Goal: Task Accomplishment & Management: Complete application form

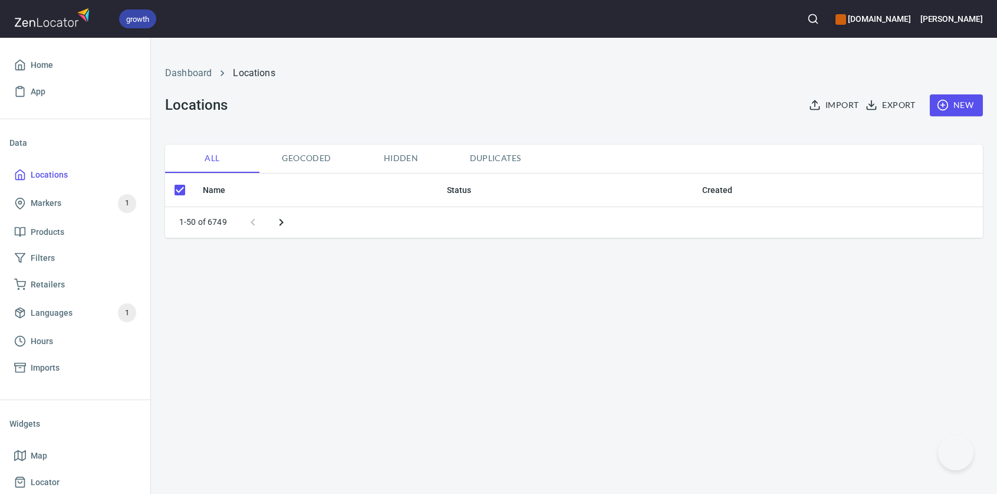
checkbox input "false"
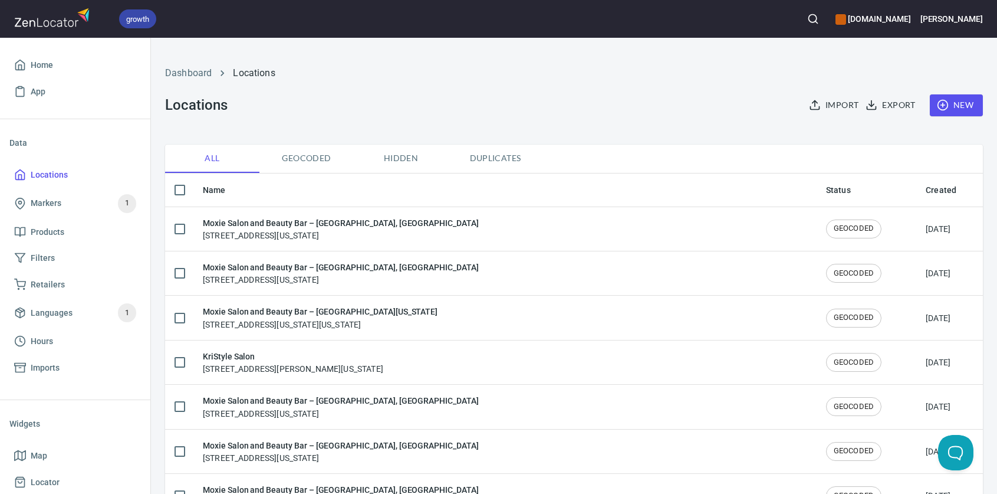
click at [952, 104] on span "New" at bounding box center [956, 105] width 34 height 15
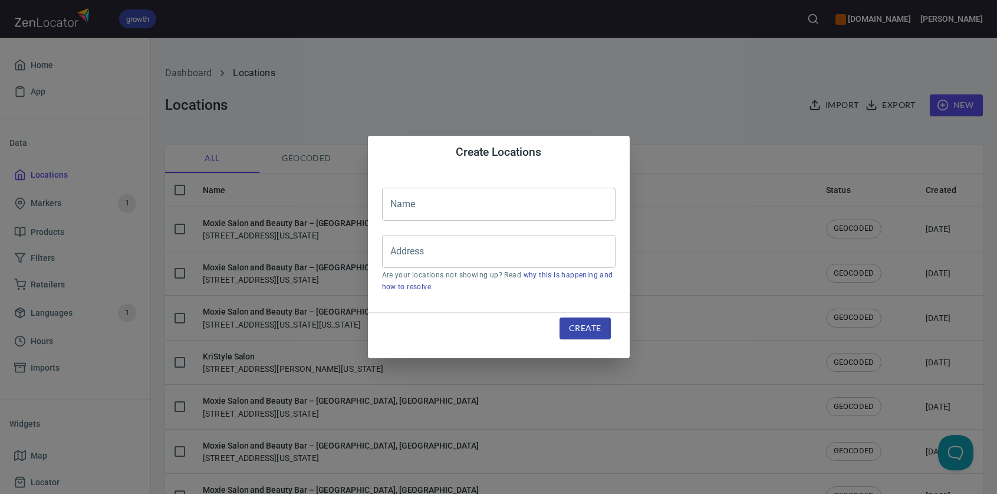
click at [466, 204] on input "text" at bounding box center [499, 204] width 234 height 33
paste input "Backstage Beauty"
type input "Backstage Beauty"
click at [487, 246] on input "Address" at bounding box center [489, 251] width 205 height 22
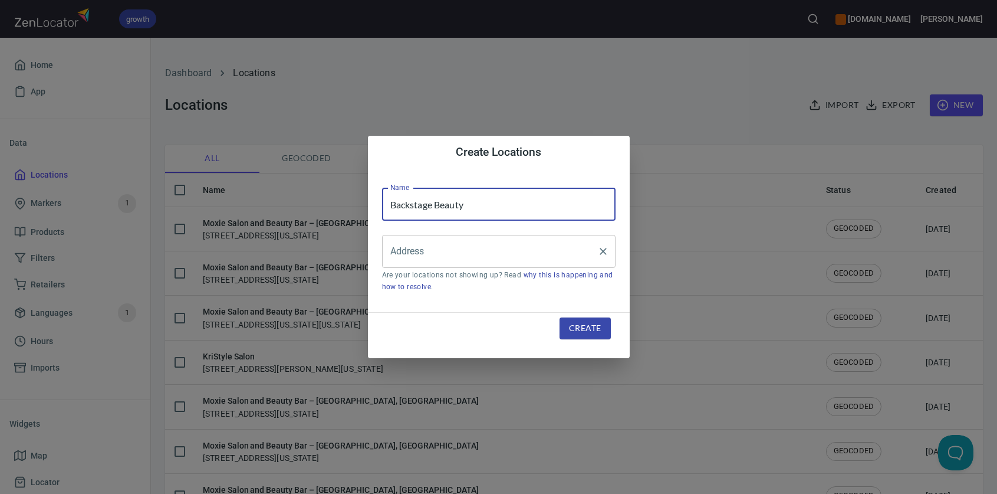
click at [487, 246] on input "Address" at bounding box center [489, 251] width 205 height 22
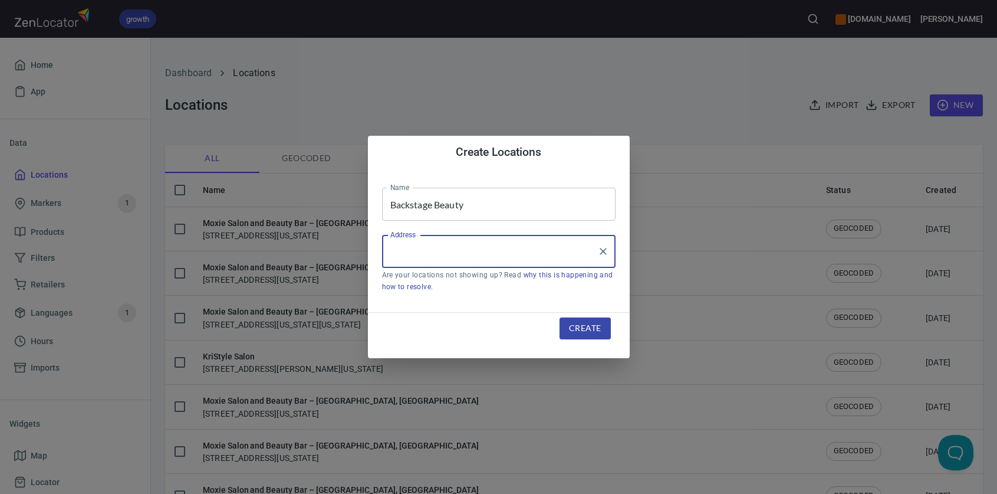
paste input "[STREET_ADDRESS]"
drag, startPoint x: 566, startPoint y: 250, endPoint x: 470, endPoint y: 255, distance: 95.7
click at [470, 255] on input "[STREET_ADDRESS]" at bounding box center [489, 251] width 205 height 22
click at [418, 251] on input "[STREET_ADDRESS]" at bounding box center [489, 251] width 205 height 22
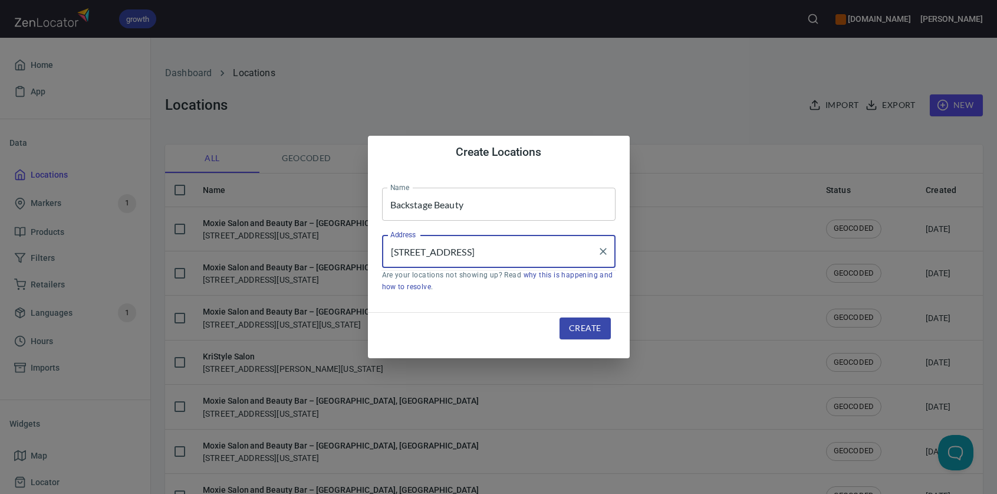
drag, startPoint x: 481, startPoint y: 250, endPoint x: 420, endPoint y: 251, distance: 60.2
click at [420, 251] on input "[STREET_ADDRESS]" at bounding box center [489, 251] width 205 height 22
click at [476, 253] on input "[STREET_ADDRESS]" at bounding box center [489, 251] width 205 height 22
click at [563, 255] on input "[STREET_ADDRESS]" at bounding box center [489, 251] width 205 height 22
type input "[STREET_ADDRESS]"
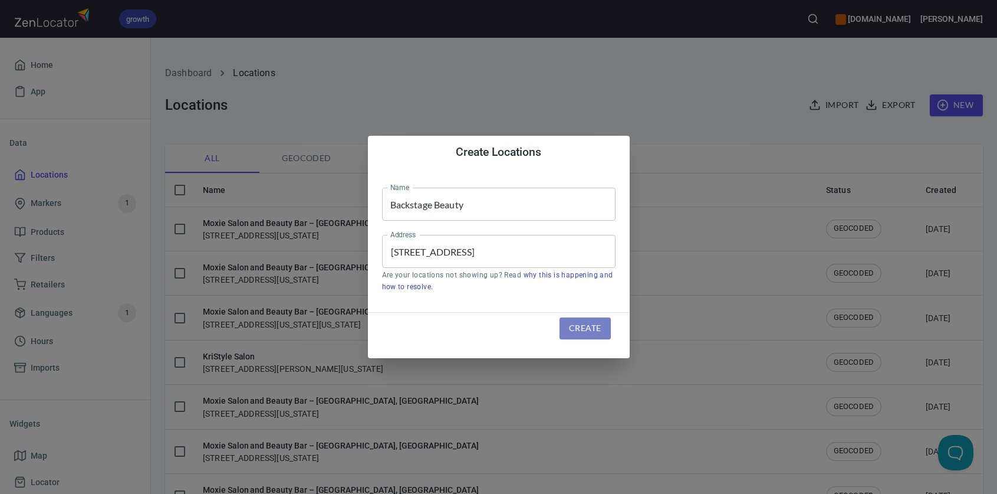
click at [578, 327] on span "Create" at bounding box center [585, 328] width 32 height 15
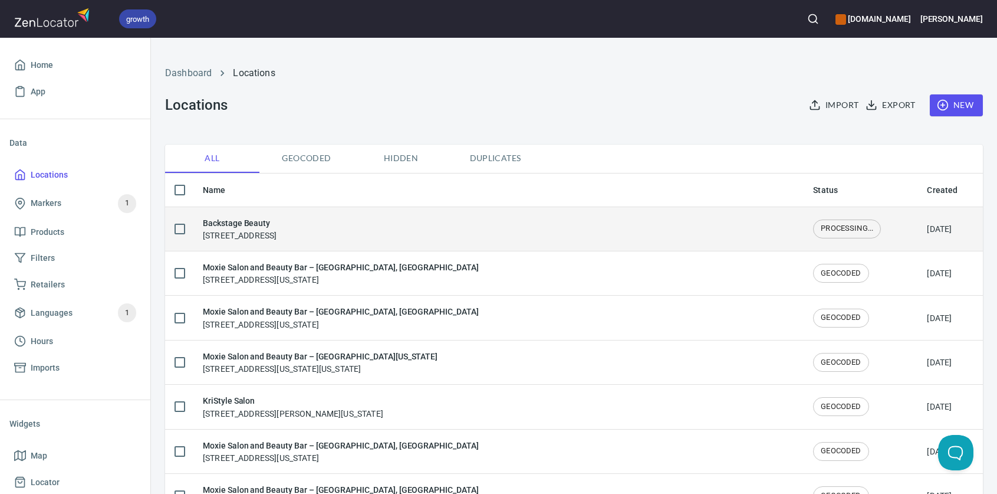
click at [235, 217] on h6 "Backstage Beauty" at bounding box center [240, 222] width 74 height 13
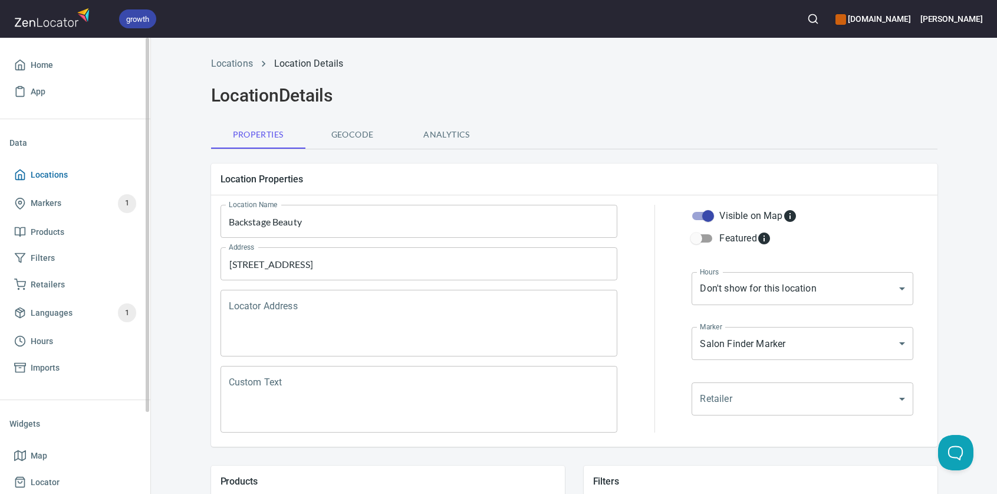
click at [44, 172] on span "Locations" at bounding box center [49, 174] width 37 height 15
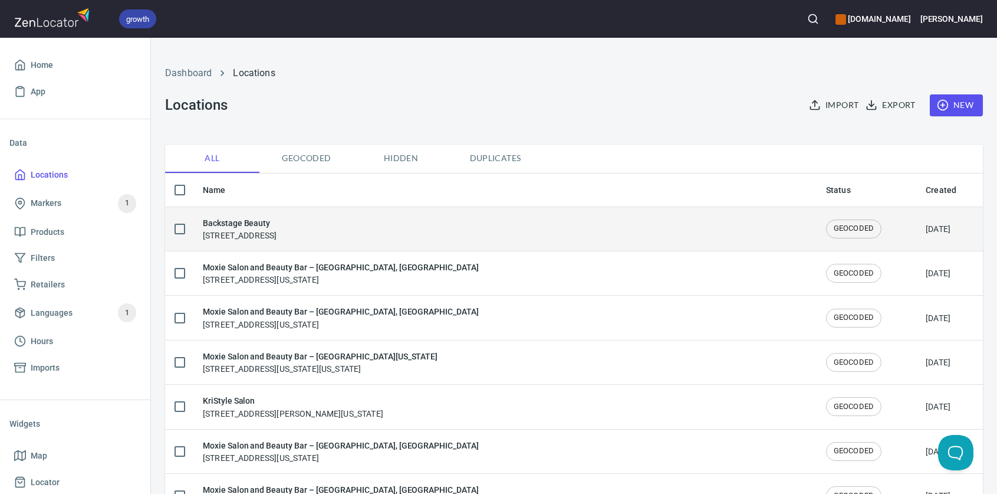
click at [271, 228] on h6 "Backstage Beauty" at bounding box center [240, 222] width 74 height 13
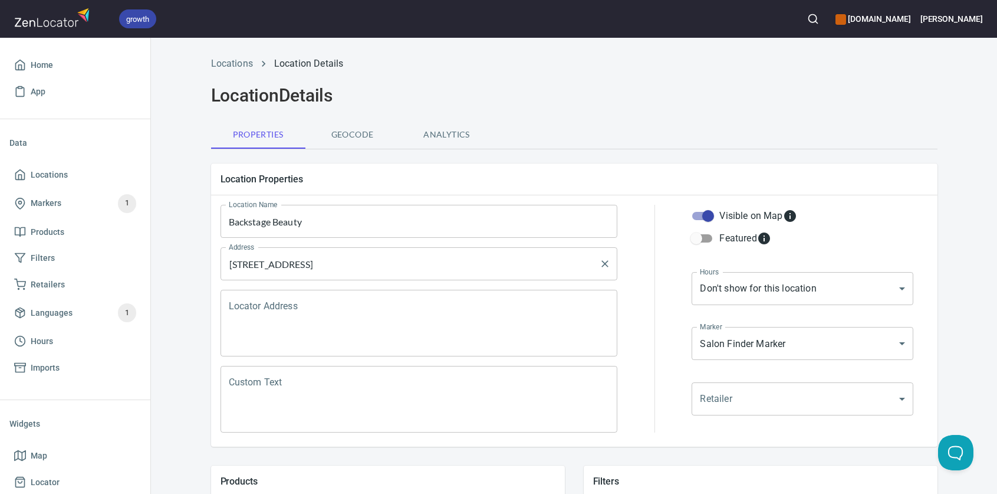
click at [385, 266] on input "[STREET_ADDRESS]" at bounding box center [410, 263] width 369 height 22
